Goal: Information Seeking & Learning: Check status

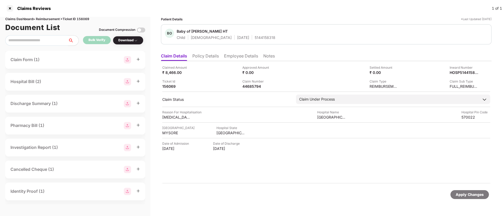
click at [200, 58] on li "Policy Details" at bounding box center [205, 57] width 26 height 8
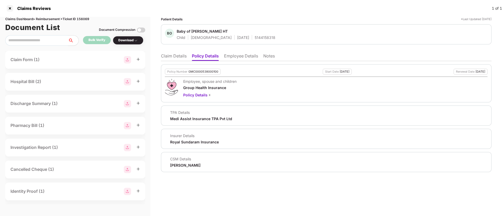
click at [248, 55] on li "Employee Details" at bounding box center [241, 57] width 34 height 8
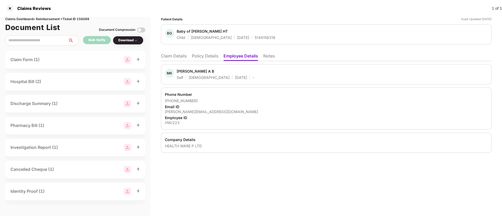
click at [206, 58] on li "Policy Details" at bounding box center [205, 57] width 26 height 8
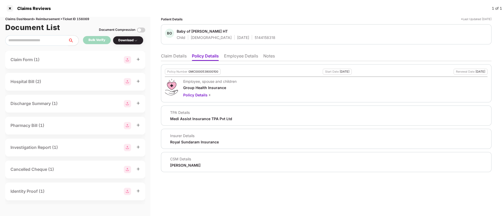
click at [182, 57] on li "Claim Details" at bounding box center [174, 57] width 26 height 8
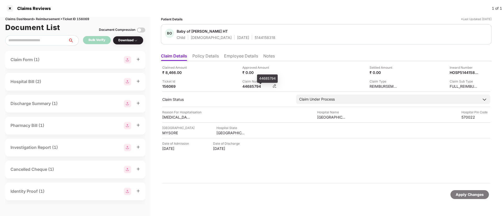
click at [252, 86] on div "44685794" at bounding box center [256, 86] width 29 height 5
copy div "44685794"
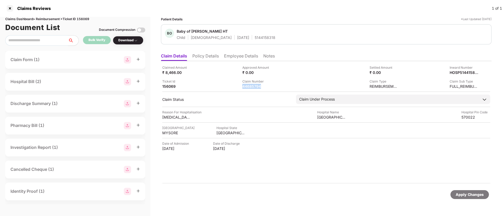
copy div "44685794"
click at [211, 55] on li "Policy Details" at bounding box center [205, 57] width 26 height 8
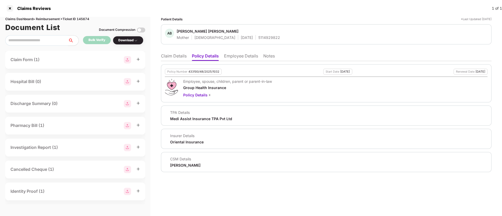
click at [169, 54] on li "Claim Details" at bounding box center [174, 57] width 26 height 8
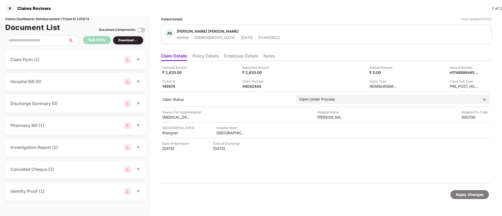
click at [204, 60] on li "Policy Details" at bounding box center [205, 57] width 26 height 8
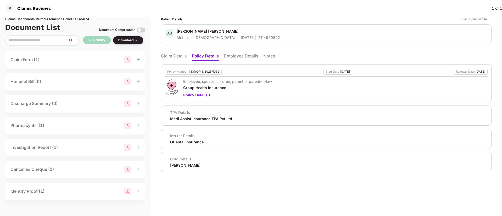
click at [176, 56] on li "Claim Details" at bounding box center [174, 57] width 26 height 8
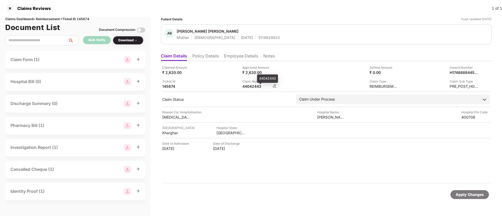
click at [249, 87] on div "44042443" at bounding box center [256, 86] width 29 height 5
copy div "44042443"
drag, startPoint x: 277, startPoint y: 82, endPoint x: 255, endPoint y: 88, distance: 23.3
click at [277, 83] on div "Claim Number 44042443" at bounding box center [280, 84] width 76 height 10
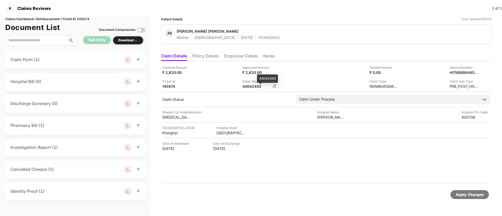
click at [255, 88] on div "44042443" at bounding box center [256, 86] width 29 height 5
copy div "44042443"
click at [263, 74] on div "₹ 2,620.00" at bounding box center [256, 72] width 29 height 5
click at [254, 71] on div "₹ 2,620.00" at bounding box center [256, 72] width 29 height 5
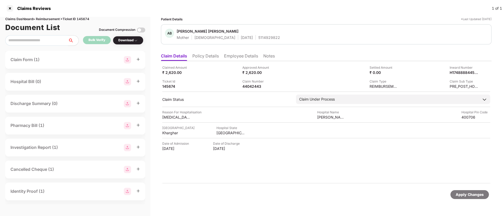
click at [278, 71] on div "Approved Amount ₹ 2,620.00" at bounding box center [280, 70] width 76 height 10
click at [247, 71] on div "₹ 2,620.00" at bounding box center [256, 72] width 29 height 5
drag, startPoint x: 246, startPoint y: 71, endPoint x: 271, endPoint y: 72, distance: 25.1
click at [271, 72] on div "₹ 2,620.00" at bounding box center [256, 72] width 29 height 5
click at [245, 73] on div "₹ 2,620.00" at bounding box center [256, 72] width 29 height 5
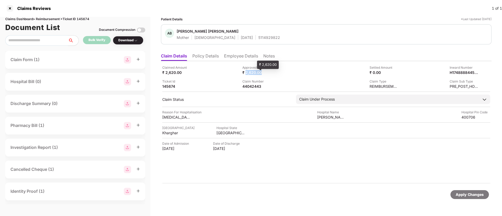
click at [246, 74] on div "₹ 2,620.00" at bounding box center [256, 72] width 29 height 5
click at [310, 80] on div "Claim Number 44042443" at bounding box center [280, 84] width 76 height 10
click at [254, 87] on div "44042443" at bounding box center [256, 86] width 29 height 5
copy div "44042443"
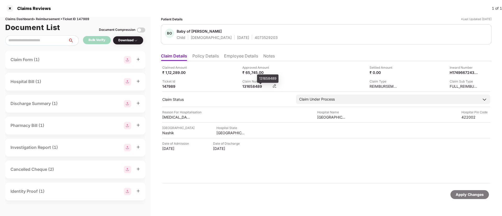
click at [252, 86] on div "131658489" at bounding box center [256, 86] width 29 height 5
copy div "131658489"
click at [219, 77] on div "Claimed Amount ₹ 1,12,289.00 Approved Amount ₹ 65,745.00 Settled Amount ₹ 0.00 …" at bounding box center [326, 77] width 328 height 24
click at [232, 57] on li "Employee Details" at bounding box center [241, 57] width 34 height 8
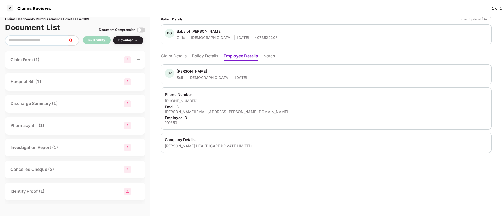
click at [174, 122] on div "101653" at bounding box center [326, 122] width 323 height 5
click at [169, 122] on div "101653" at bounding box center [326, 122] width 323 height 5
click at [168, 122] on div "101653" at bounding box center [326, 122] width 323 height 5
copy div "101653"
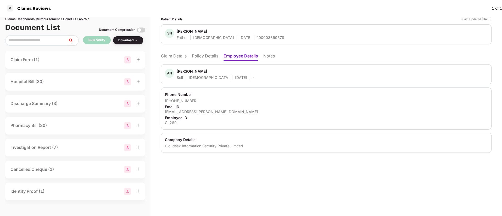
click at [175, 58] on li "Claim Details" at bounding box center [174, 57] width 26 height 8
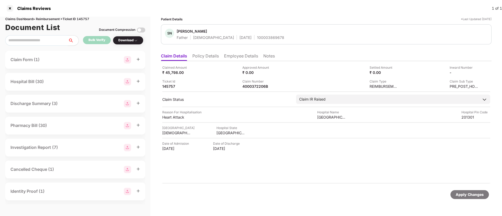
click at [201, 58] on li "Policy Details" at bounding box center [205, 57] width 26 height 8
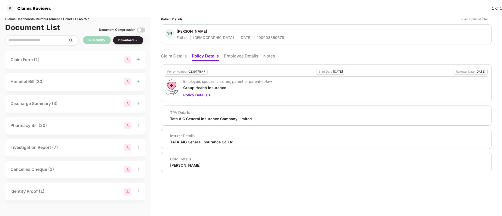
click at [172, 58] on li "Claim Details" at bounding box center [174, 57] width 26 height 8
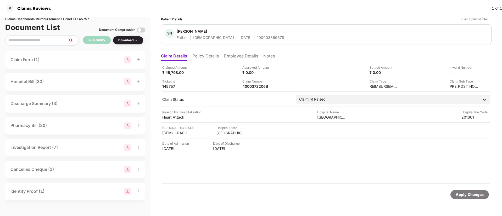
click at [240, 57] on li "Employee Details" at bounding box center [241, 57] width 34 height 8
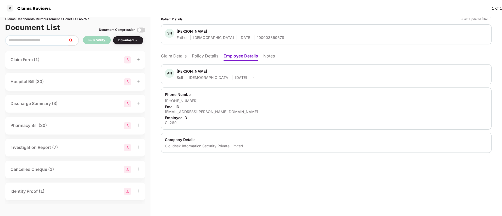
click at [171, 54] on li "Claim Details" at bounding box center [174, 57] width 26 height 8
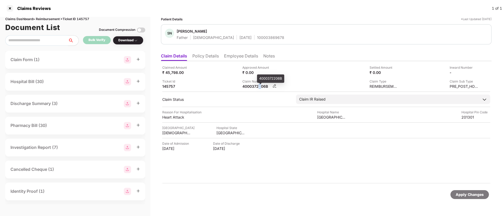
click at [260, 85] on div "4000372206B" at bounding box center [256, 86] width 29 height 5
copy div
click at [223, 86] on div "Ticket Id 145757" at bounding box center [200, 84] width 76 height 10
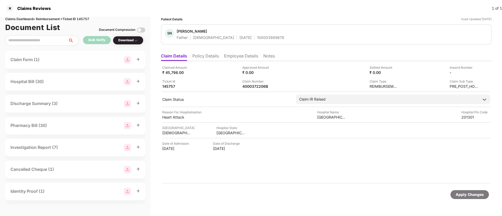
click at [212, 59] on li "Policy Details" at bounding box center [205, 57] width 26 height 8
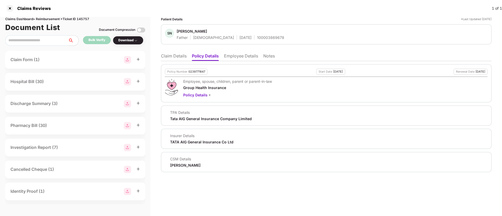
click at [196, 72] on div "0239771847" at bounding box center [196, 71] width 17 height 3
copy div "0239771847"
click at [243, 58] on li "Employee Details" at bounding box center [241, 57] width 34 height 8
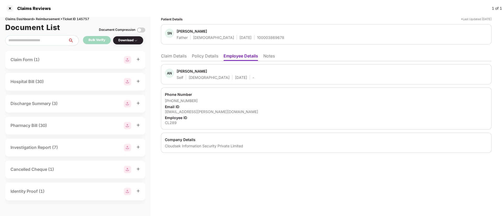
click at [197, 57] on li "Policy Details" at bounding box center [205, 57] width 26 height 8
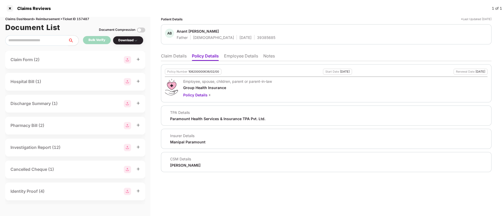
click at [236, 58] on li "Employee Details" at bounding box center [241, 57] width 34 height 8
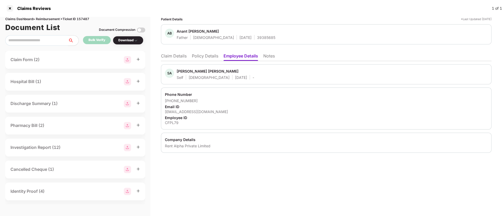
click at [207, 54] on li "Policy Details" at bounding box center [205, 57] width 26 height 8
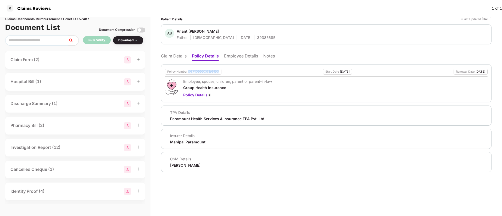
drag, startPoint x: 188, startPoint y: 70, endPoint x: 219, endPoint y: 72, distance: 31.2
click at [219, 72] on div "Policy Number 108200000636/02/00" at bounding box center [193, 72] width 57 height 6
copy div "108200000636/02/00"
click at [249, 51] on ul "Claim Details Policy Details Employee Details Notes" at bounding box center [326, 56] width 330 height 10
click at [249, 58] on li "Employee Details" at bounding box center [241, 57] width 34 height 8
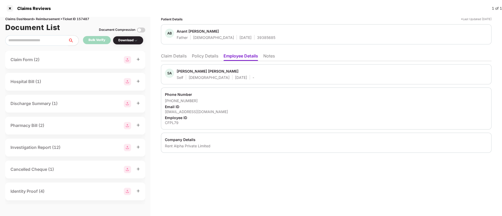
click at [172, 124] on div "CFPL79" at bounding box center [326, 122] width 323 height 5
copy div "CFPL79"
click at [176, 57] on li "Claim Details" at bounding box center [174, 57] width 26 height 8
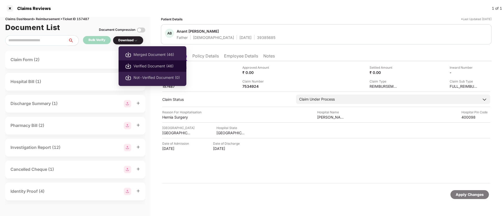
click at [146, 66] on span "Verified Document (46)" at bounding box center [156, 66] width 46 height 6
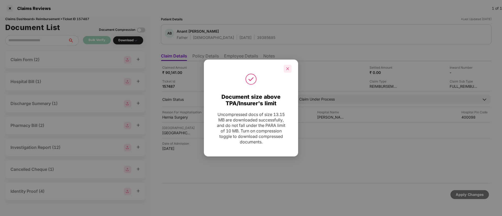
click at [289, 69] on icon "close" at bounding box center [288, 69] width 4 height 4
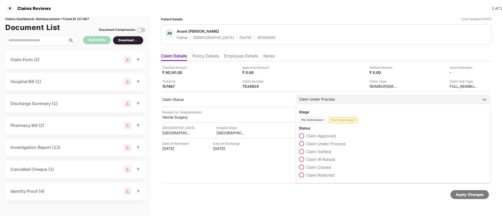
click at [300, 150] on span at bounding box center [301, 151] width 5 height 5
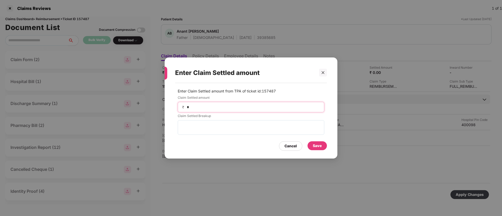
click at [214, 110] on input "*" at bounding box center [252, 107] width 133 height 5
click at [283, 27] on div "Enter Claim Settled amount Enter Claim Settled amount from TPA of ticket id: 15…" at bounding box center [251, 108] width 502 height 216
click at [213, 103] on div "₹ *" at bounding box center [251, 107] width 146 height 10
click at [211, 110] on input "*" at bounding box center [252, 107] width 133 height 5
type input "*****"
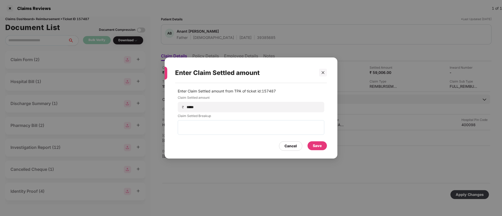
click at [318, 147] on div "Save" at bounding box center [317, 146] width 9 height 6
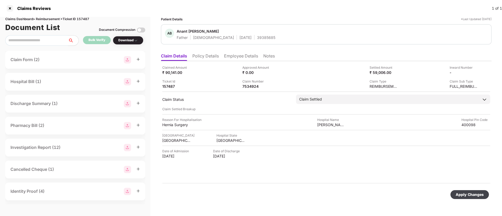
drag, startPoint x: 467, startPoint y: 197, endPoint x: 459, endPoint y: 198, distance: 7.4
click at [464, 199] on div "Apply Changes" at bounding box center [469, 194] width 38 height 9
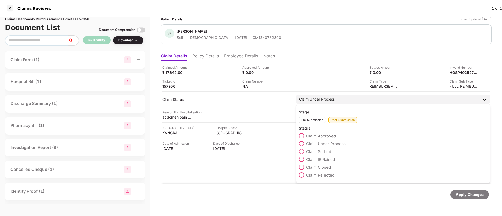
click at [300, 151] on span at bounding box center [301, 151] width 5 height 5
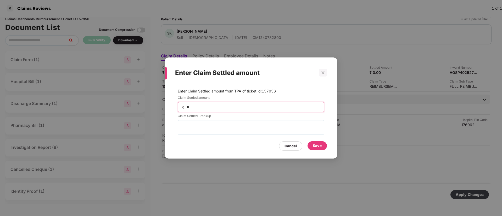
click at [243, 108] on input "*" at bounding box center [252, 107] width 133 height 5
type input "*****"
click at [320, 147] on div "Save" at bounding box center [317, 146] width 9 height 6
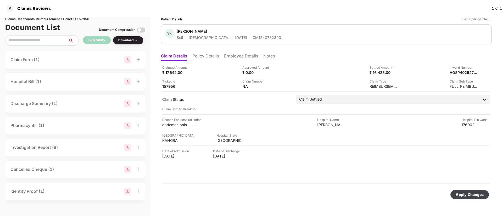
click at [464, 193] on div "Apply Changes" at bounding box center [469, 195] width 28 height 6
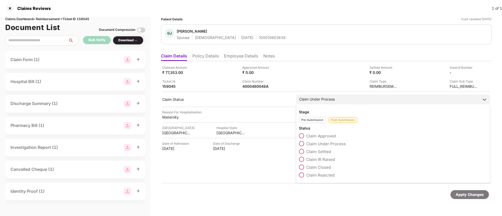
click at [301, 151] on span at bounding box center [301, 151] width 5 height 5
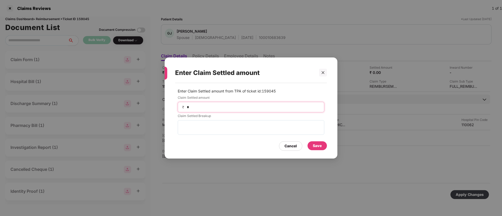
click at [218, 108] on input "*" at bounding box center [252, 107] width 133 height 5
type input "*****"
click at [318, 148] on div "Save" at bounding box center [317, 146] width 9 height 6
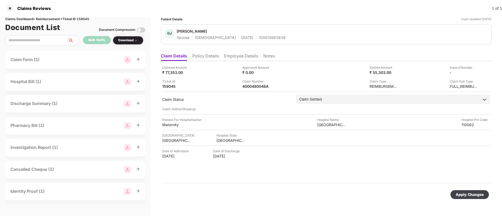
click at [469, 197] on div "Apply Changes" at bounding box center [469, 195] width 28 height 6
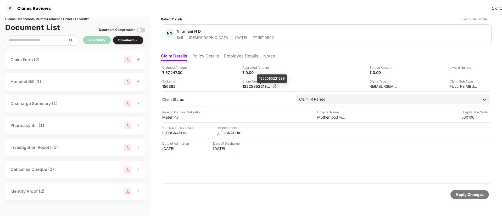
click at [246, 86] on div "1222585221989" at bounding box center [256, 86] width 29 height 5
copy div "1222585221989"
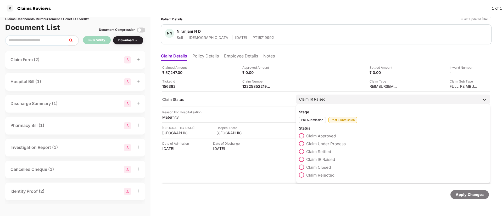
drag, startPoint x: 301, startPoint y: 144, endPoint x: 342, endPoint y: 158, distance: 43.2
click at [301, 144] on span at bounding box center [301, 143] width 5 height 5
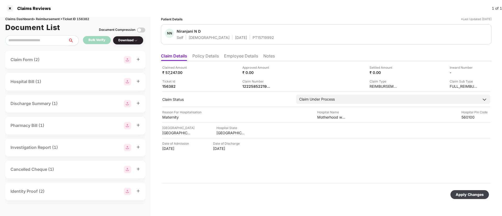
click at [472, 198] on div "Apply Changes" at bounding box center [469, 194] width 38 height 9
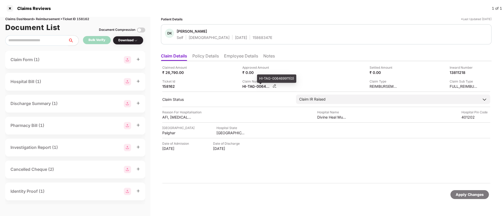
click at [256, 87] on div "HI-TAG-006469911(0)" at bounding box center [256, 86] width 29 height 5
copy div
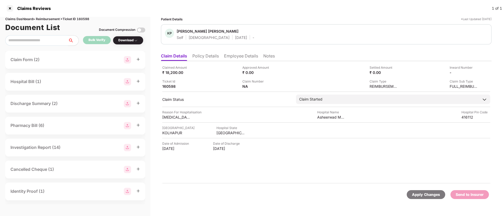
click at [207, 60] on li "Policy Details" at bounding box center [205, 57] width 26 height 8
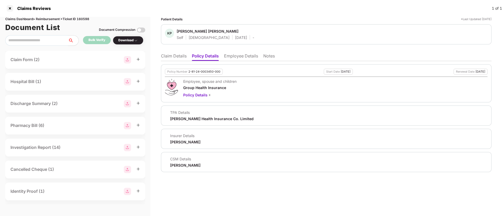
click at [233, 57] on li "Employee Details" at bounding box center [241, 57] width 34 height 8
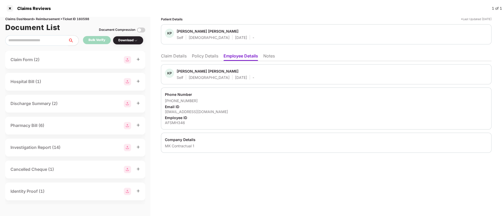
click at [198, 112] on div "[EMAIL_ADDRESS][DOMAIN_NAME]" at bounding box center [326, 111] width 323 height 5
copy div "[EMAIL_ADDRESS][DOMAIN_NAME]"
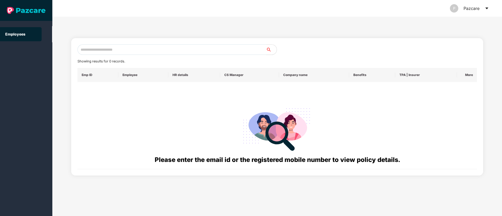
click at [99, 48] on input "text" at bounding box center [171, 49] width 189 height 10
paste input "**********"
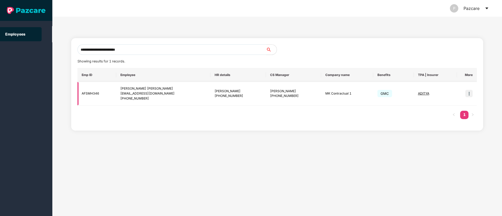
type input "**********"
click at [468, 91] on img at bounding box center [468, 93] width 7 height 7
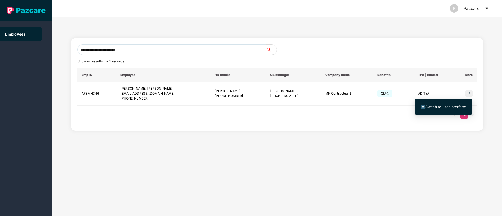
click at [437, 107] on span "Switch to user interface" at bounding box center [445, 107] width 41 height 4
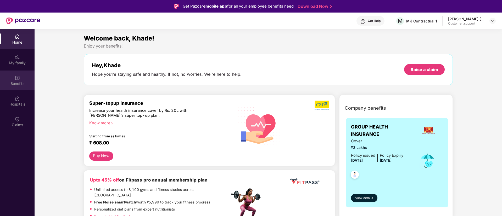
click at [11, 86] on div "Benefits" at bounding box center [17, 81] width 35 height 20
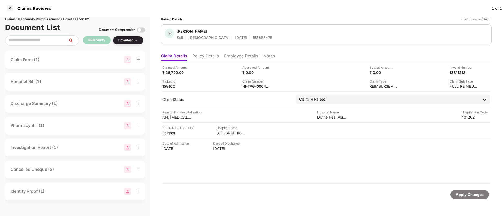
click at [247, 48] on div "Patient Details *Last Updated [DATE] DK [PERSON_NAME][GEOGRAPHIC_DATA] Self [DE…" at bounding box center [326, 111] width 330 height 189
click at [241, 56] on li "Employee Details" at bounding box center [241, 57] width 34 height 8
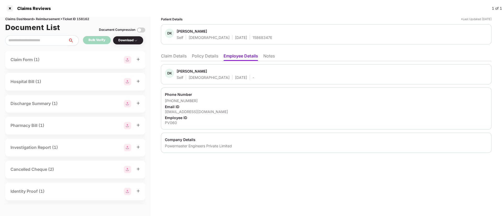
click at [189, 111] on div "[EMAIL_ADDRESS][DOMAIN_NAME]" at bounding box center [326, 111] width 323 height 5
copy div "[EMAIL_ADDRESS][DOMAIN_NAME]"
